Goal: Transaction & Acquisition: Purchase product/service

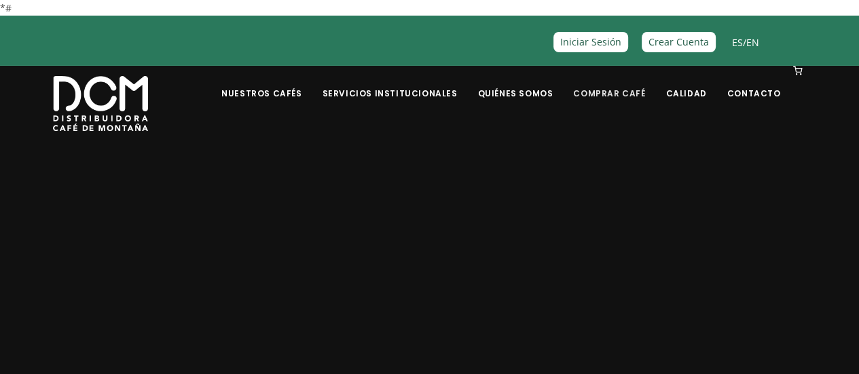
click at [641, 92] on link "Comprar Café" at bounding box center [609, 83] width 88 height 32
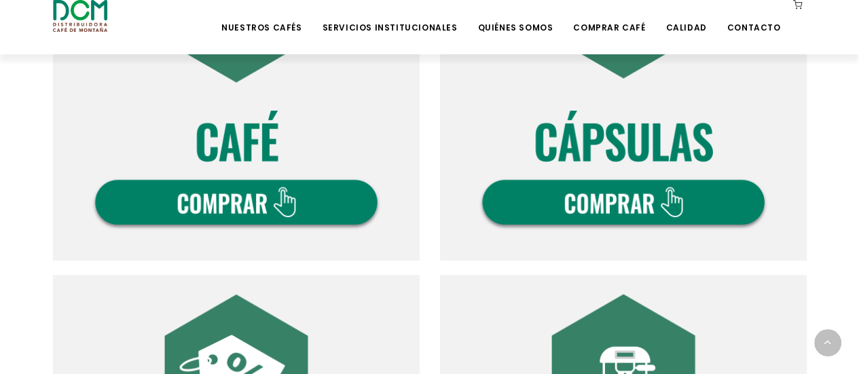
scroll to position [747, 0]
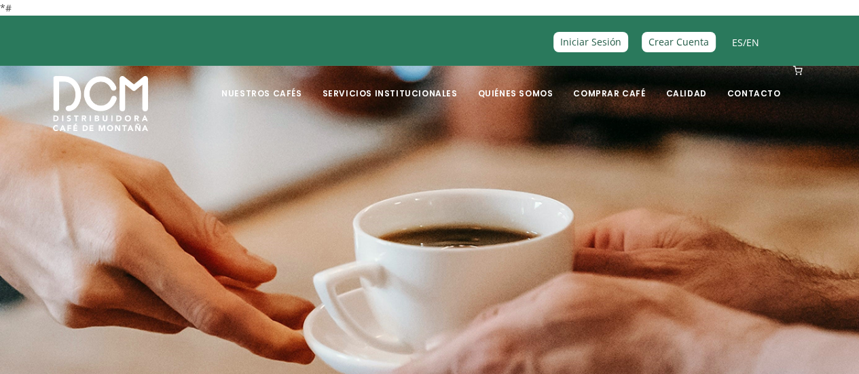
scroll to position [407, 0]
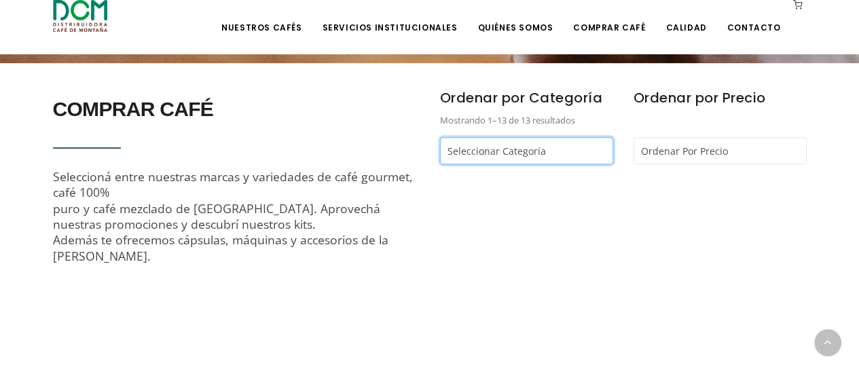
click at [516, 154] on select "Seleccionar Categoría Cápsulas Café - Café Segafredo - Café Kapiwo - Café Monta…" at bounding box center [526, 150] width 173 height 27
select select "/comprar-cafe?cat=segafredo"
click at [440, 137] on select "Seleccionar Categoría Cápsulas Café - Café Segafredo - Café Kapiwo - Café Monta…" at bounding box center [526, 150] width 173 height 27
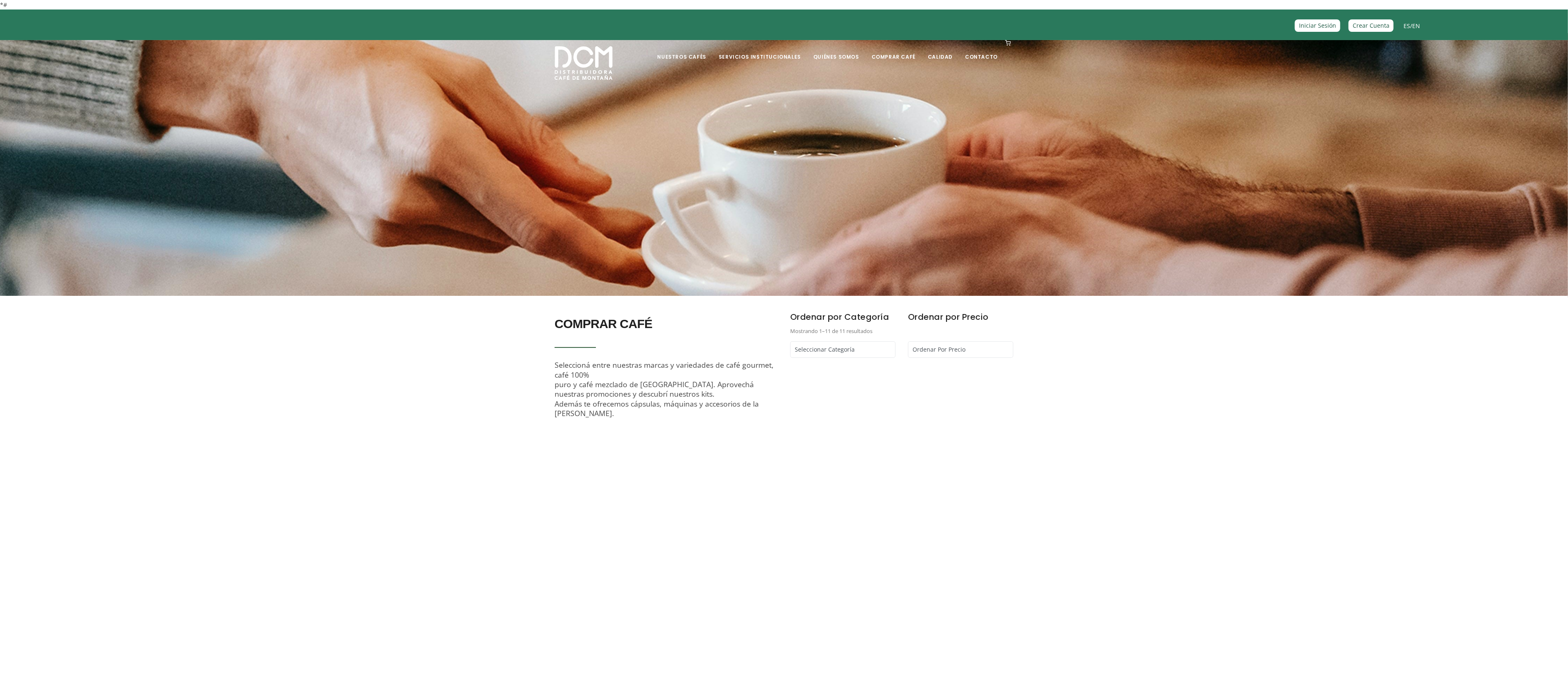
click at [522, 221] on section at bounding box center [784, 165] width 1568 height 265
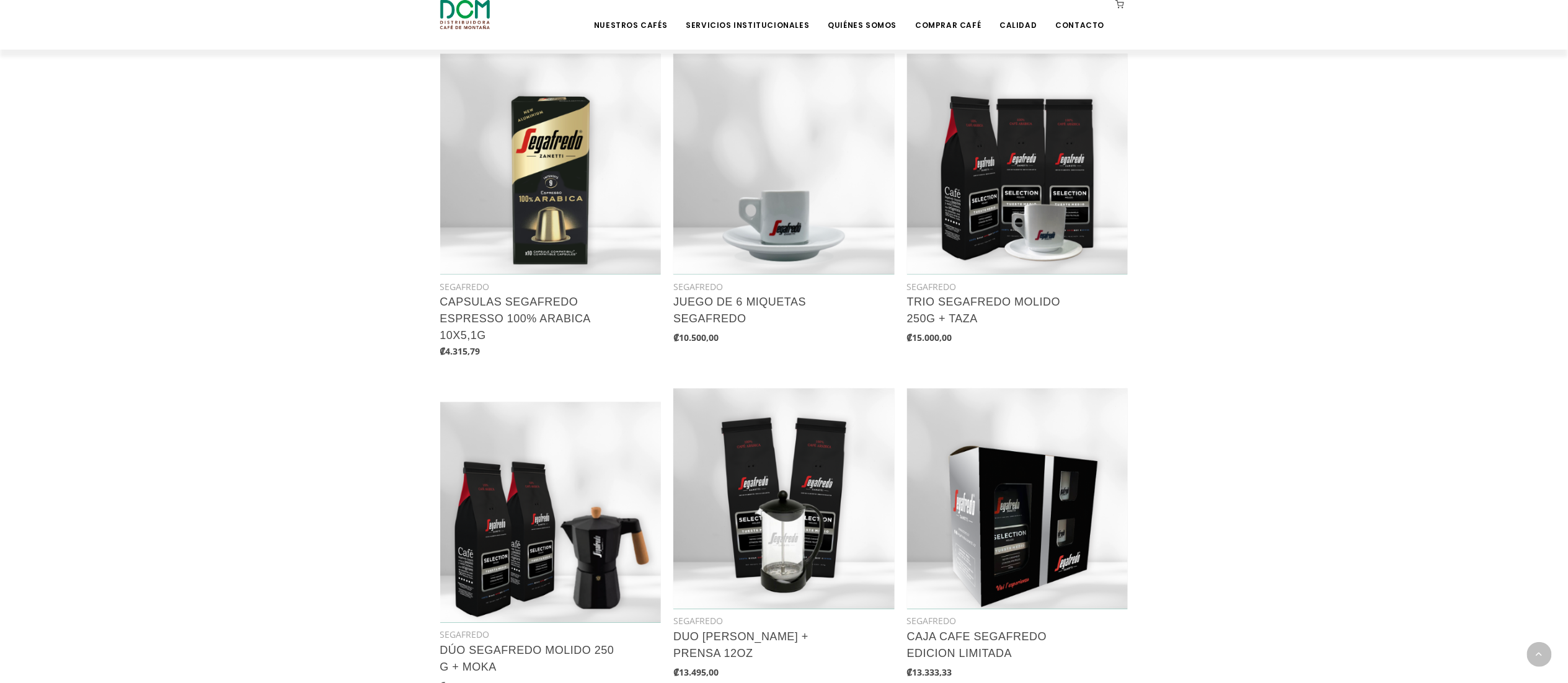
scroll to position [930, 0]
